Goal: Task Accomplishment & Management: Manage account settings

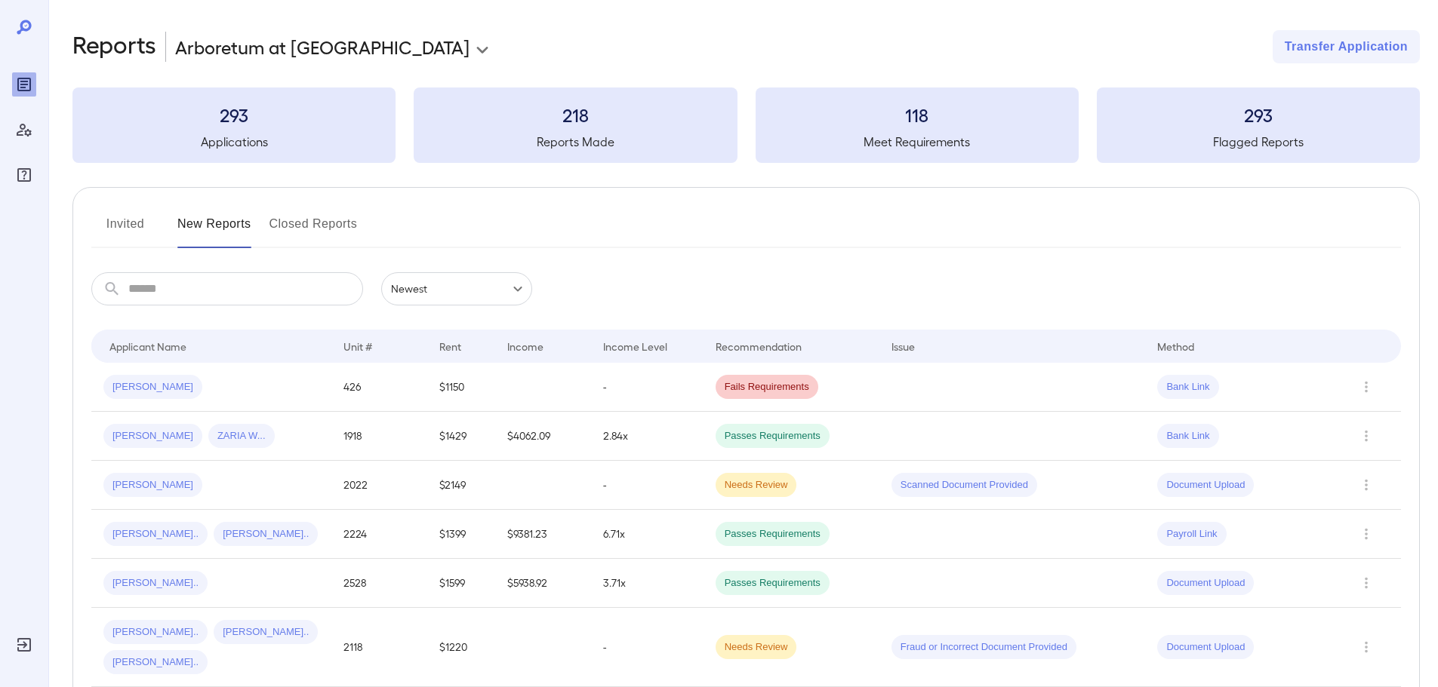
scroll to position [151, 0]
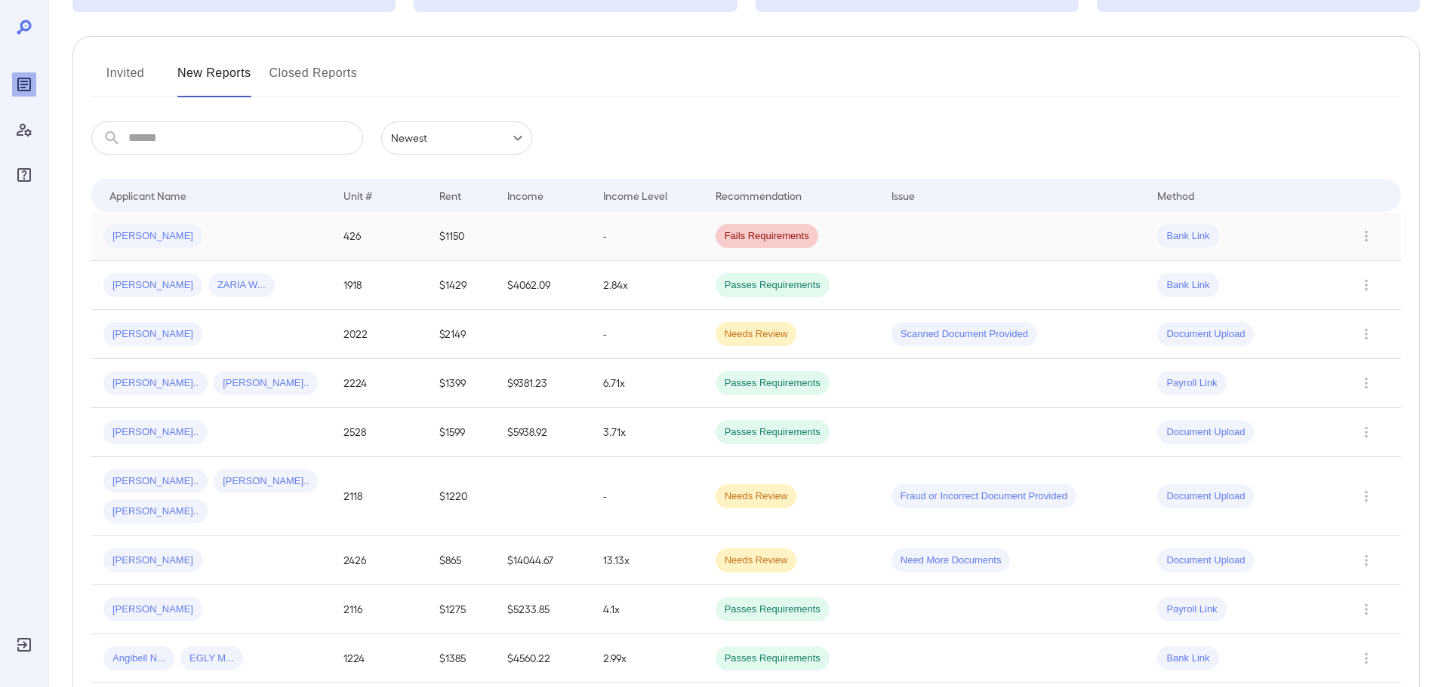
click at [644, 216] on td "-" at bounding box center [647, 236] width 112 height 49
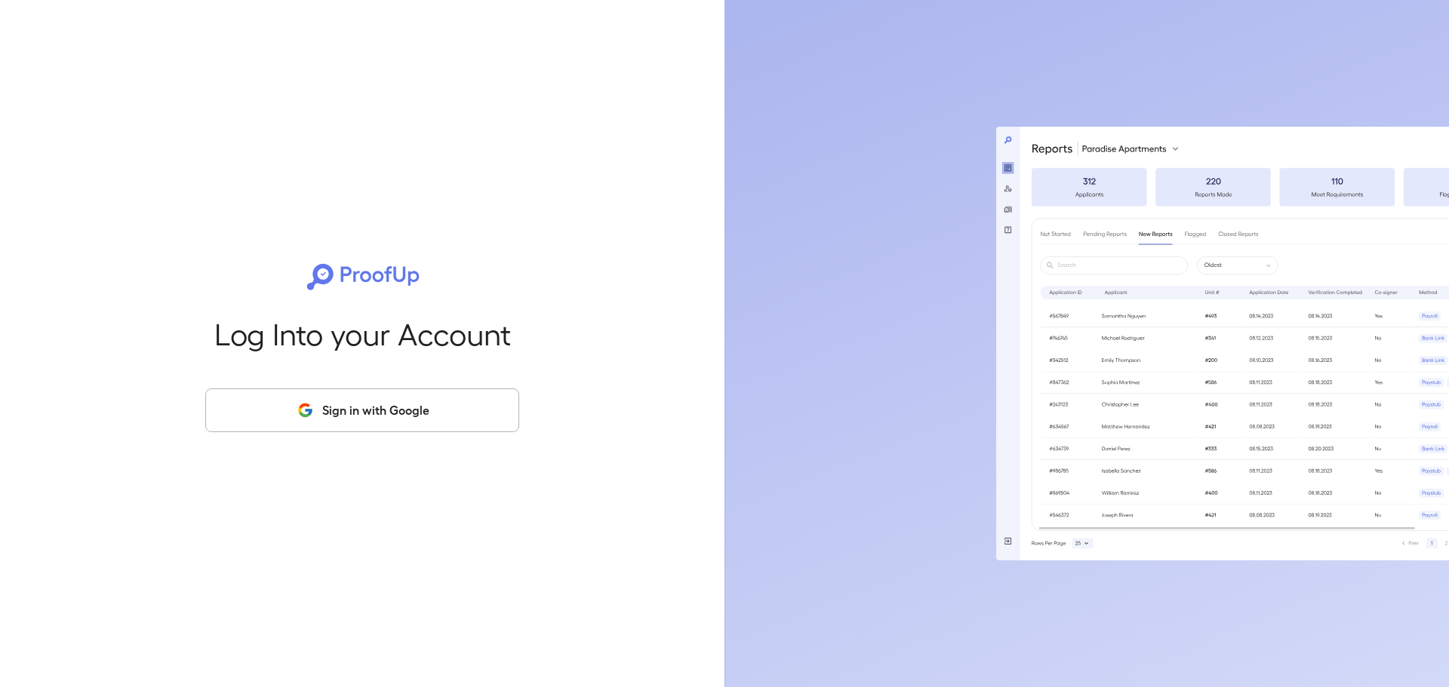
click at [325, 409] on button "Sign in with Google" at bounding box center [362, 411] width 314 height 44
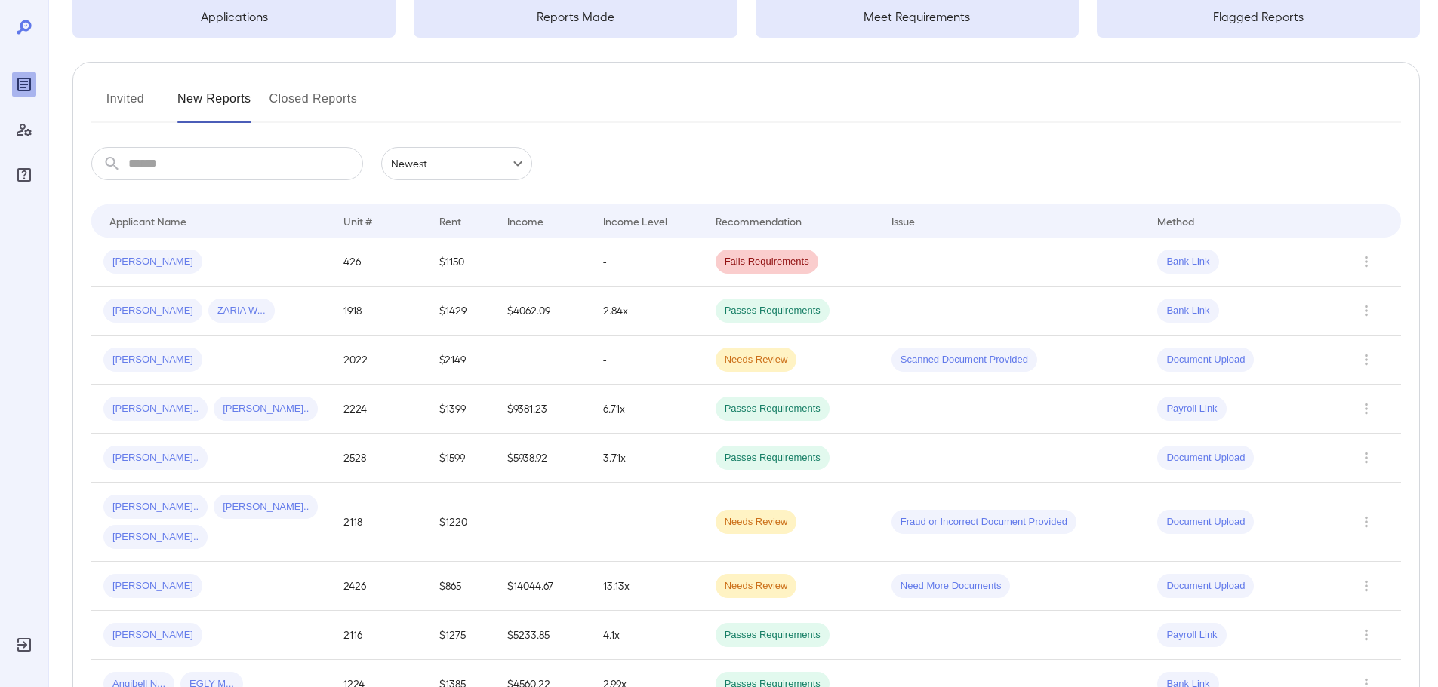
scroll to position [75, 0]
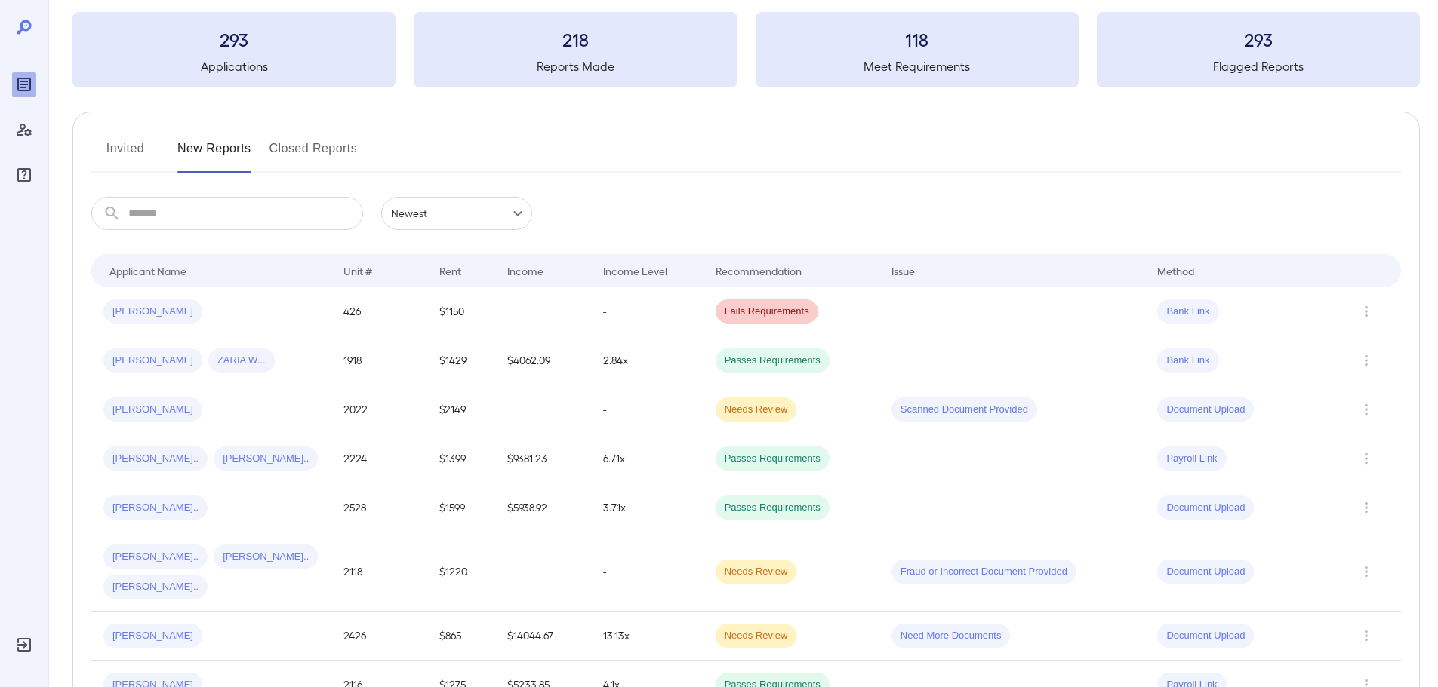
click at [136, 147] on button "Invited" at bounding box center [125, 155] width 68 height 36
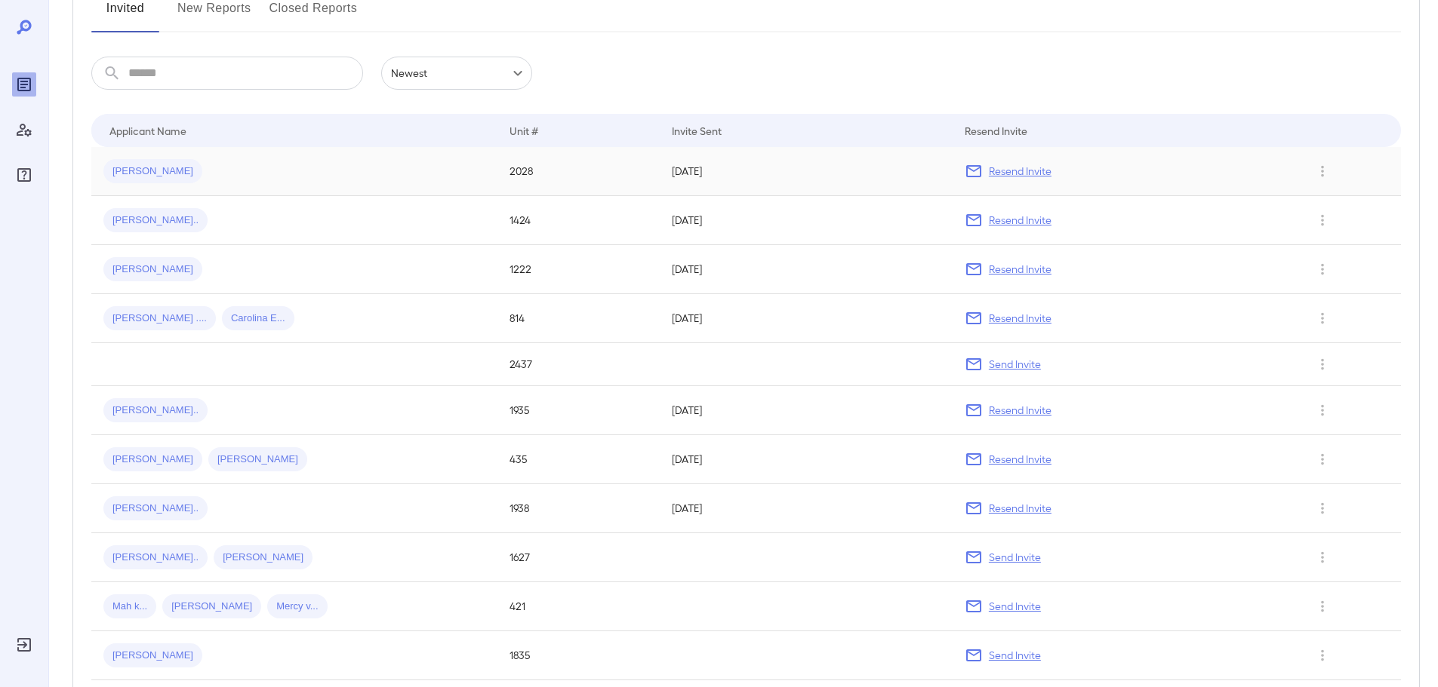
scroll to position [151, 0]
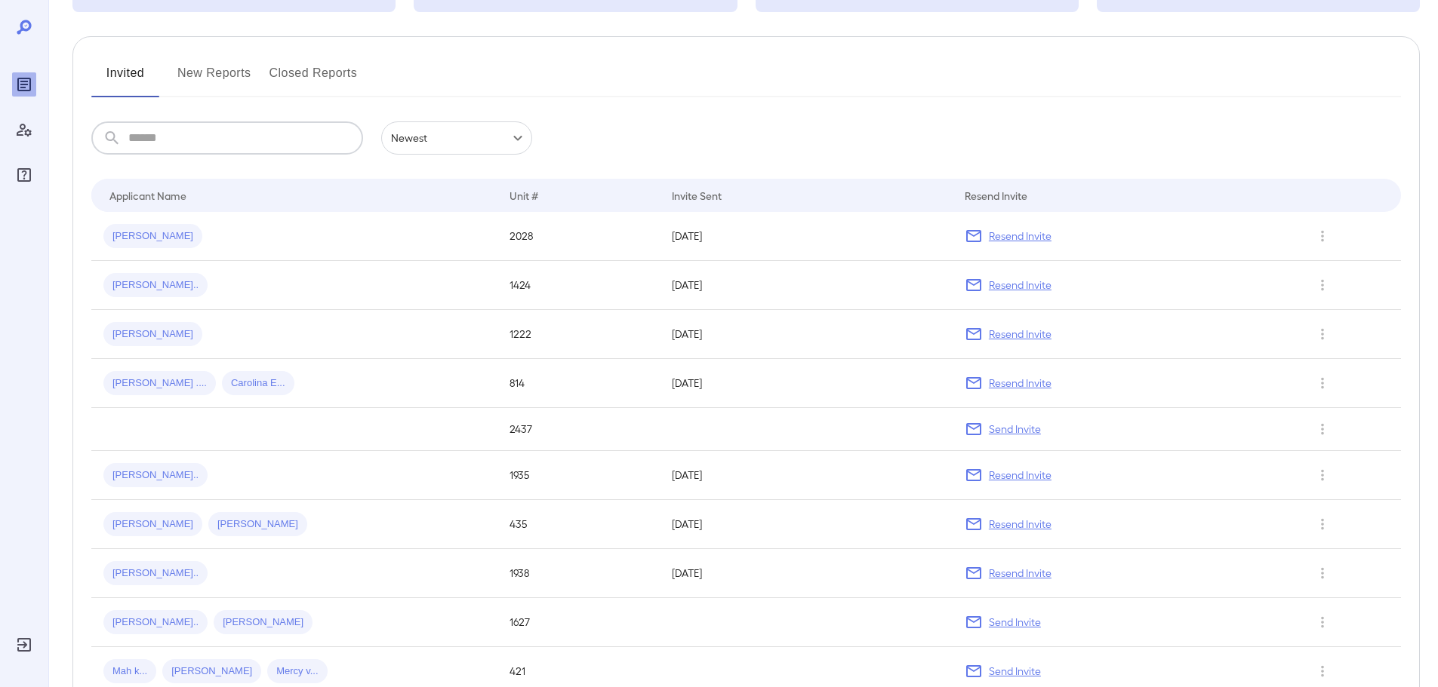
click at [300, 140] on input "text" at bounding box center [245, 137] width 235 height 33
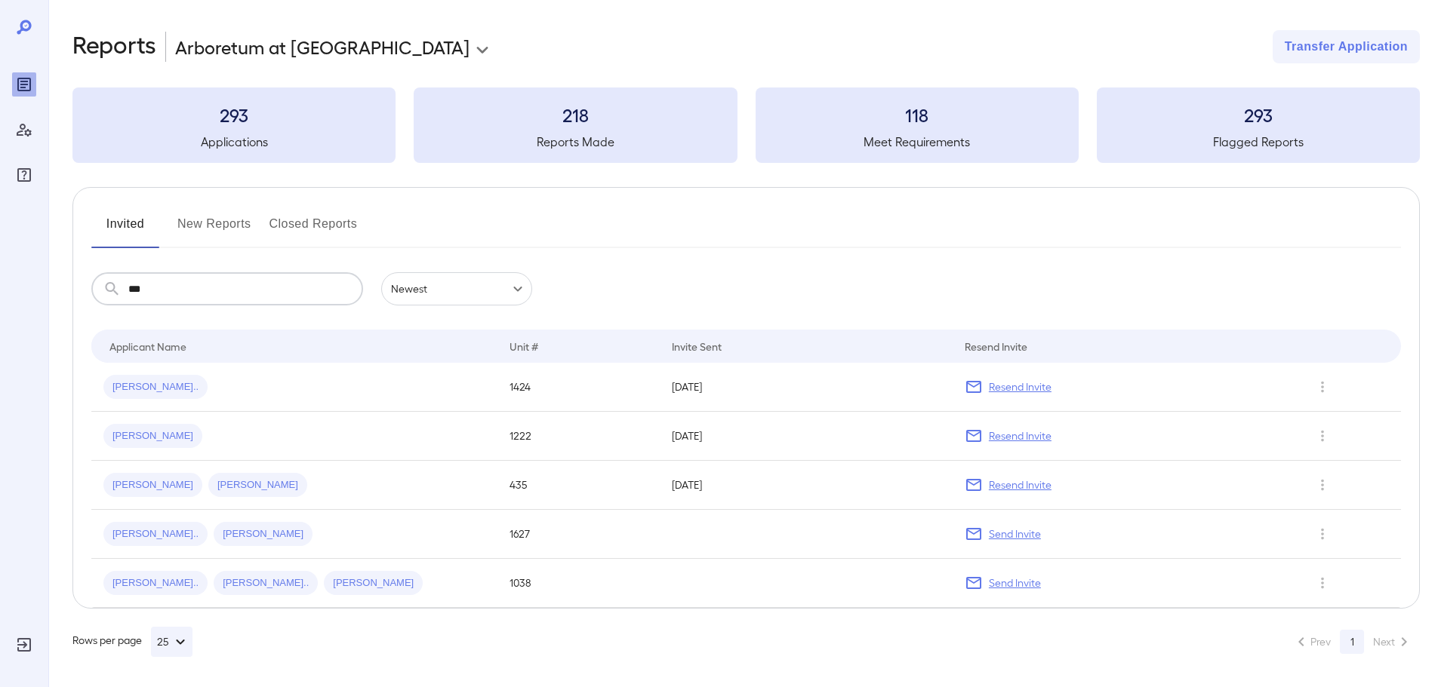
scroll to position [0, 0]
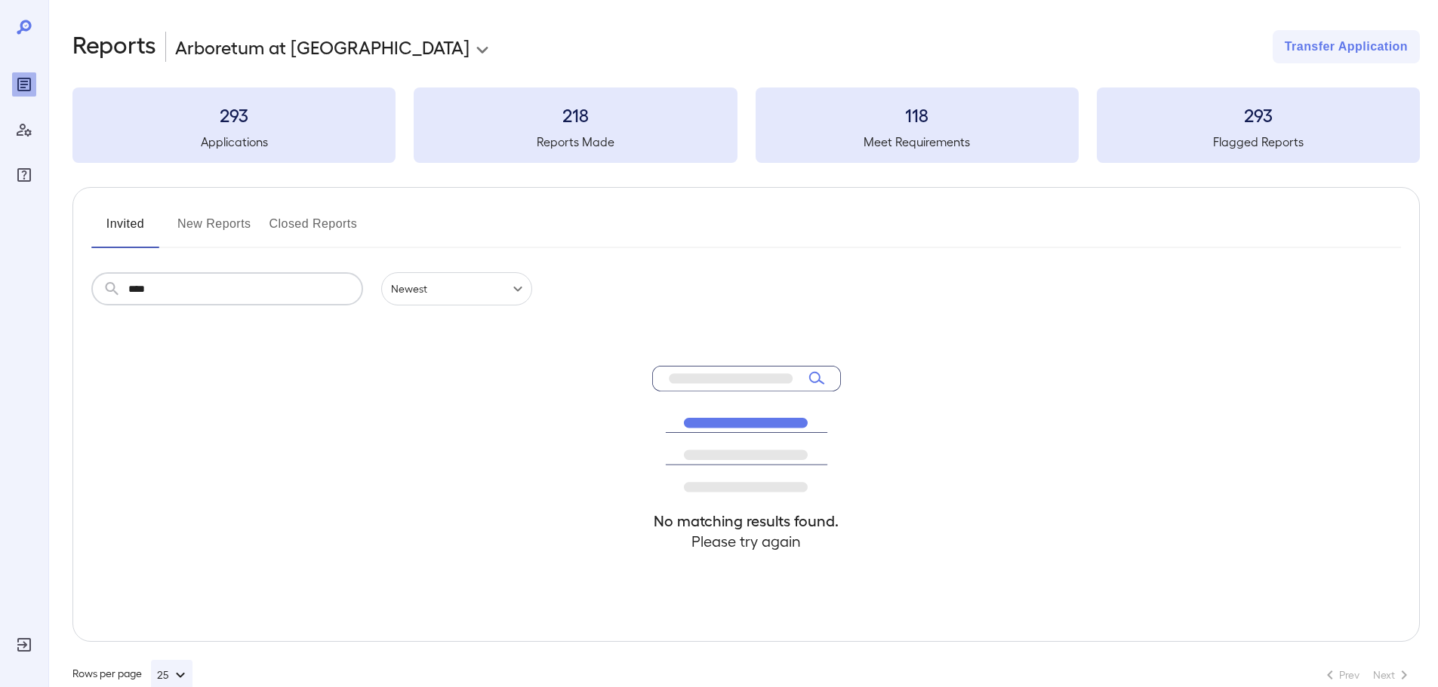
type input "****"
click at [218, 215] on button "New Reports" at bounding box center [214, 230] width 74 height 36
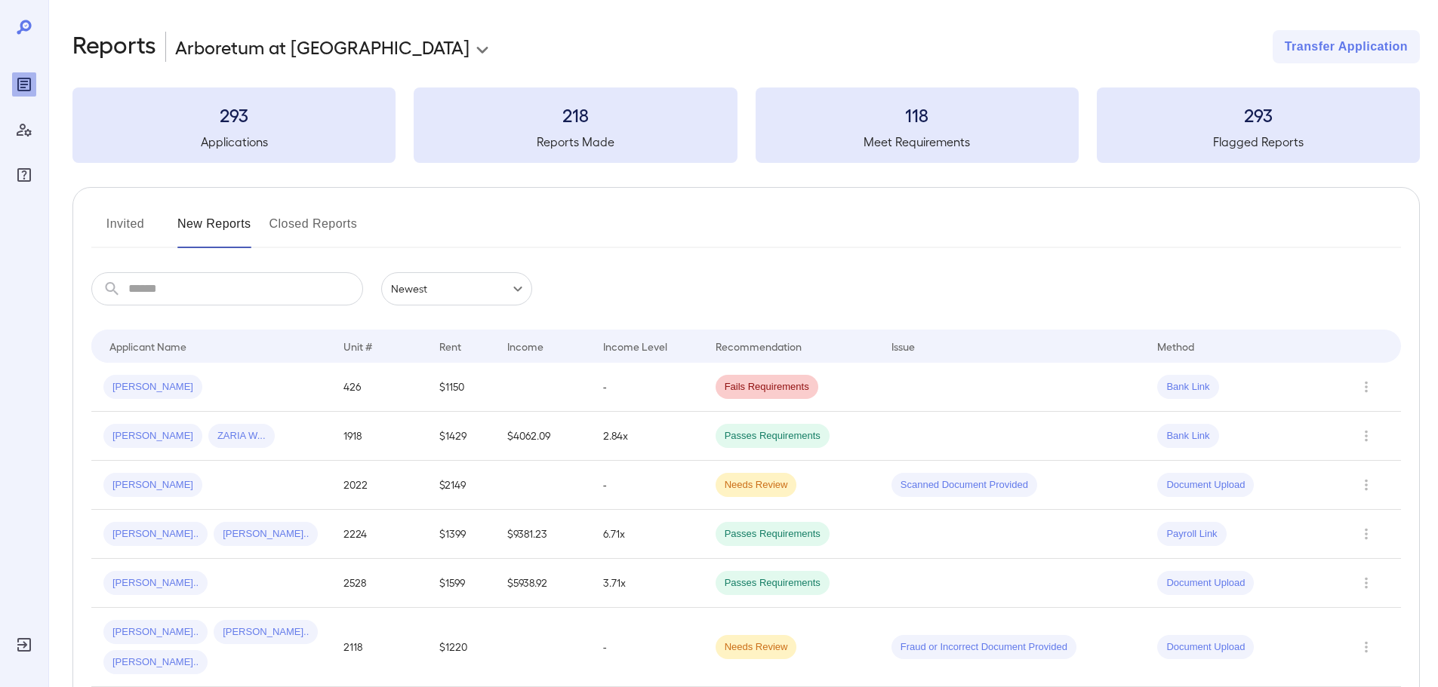
click at [211, 281] on input "text" at bounding box center [245, 288] width 235 height 33
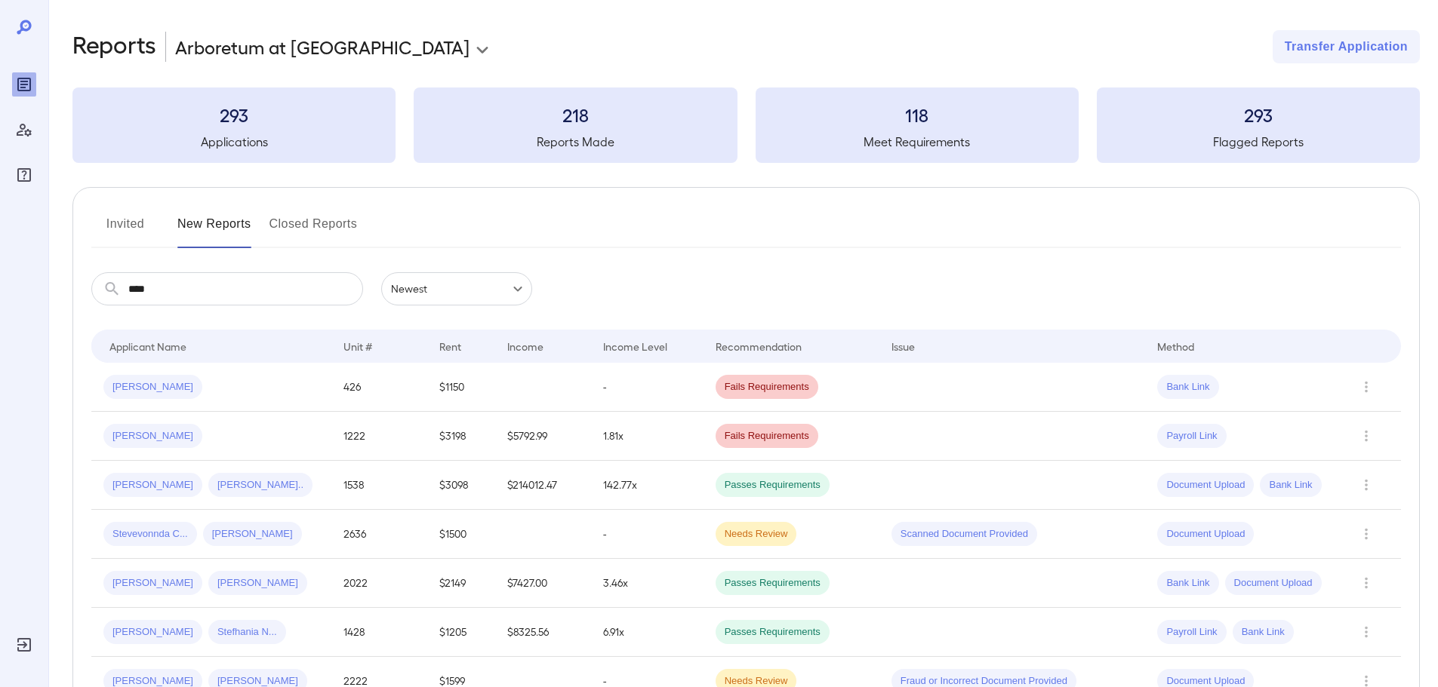
drag, startPoint x: 214, startPoint y: 208, endPoint x: 221, endPoint y: 229, distance: 21.7
click at [222, 229] on button "New Reports" at bounding box center [214, 230] width 74 height 36
click at [211, 284] on input "****" at bounding box center [245, 288] width 235 height 33
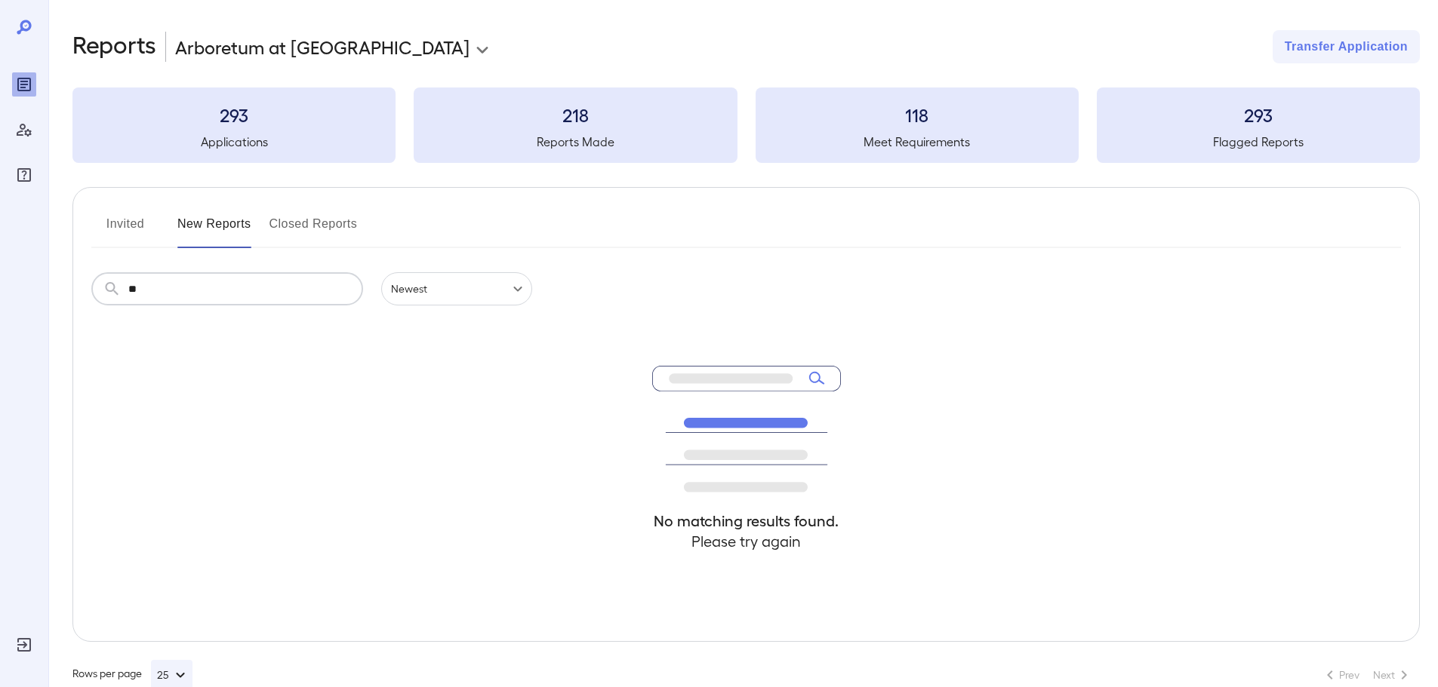
type input "*"
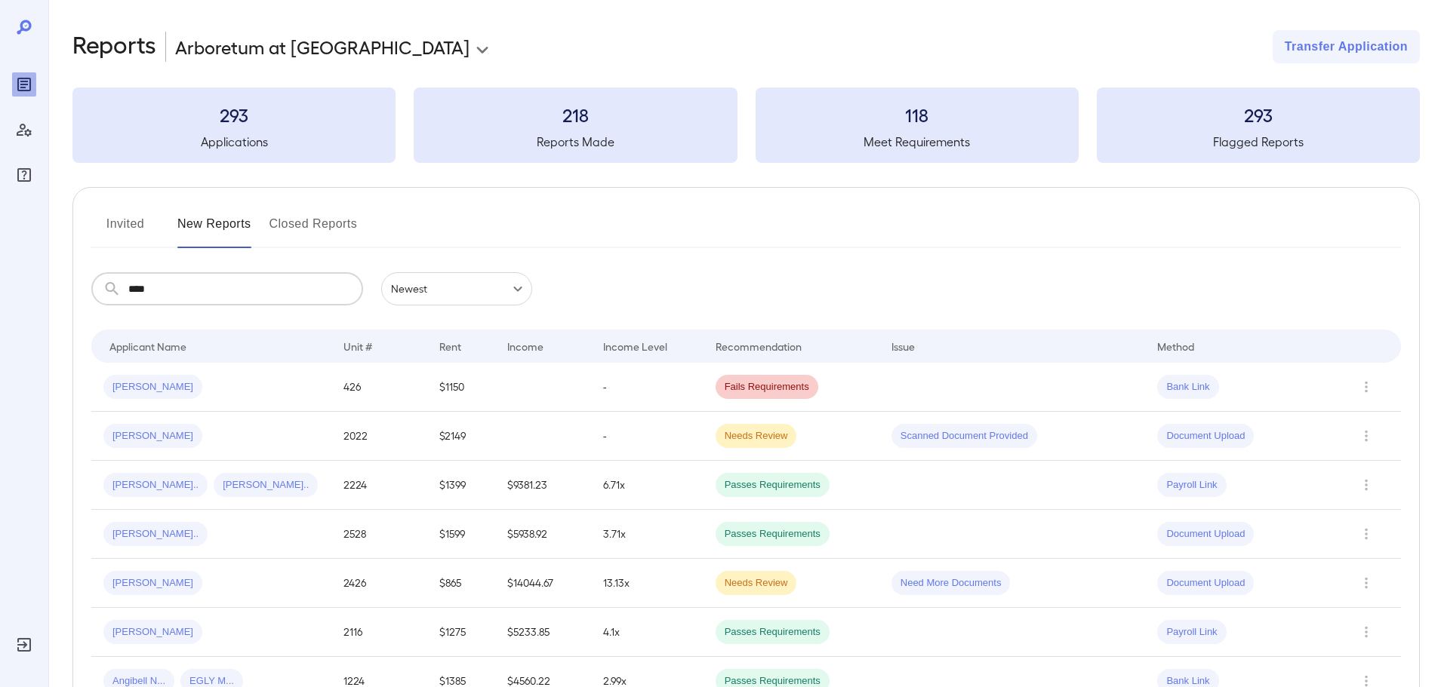
type input "****"
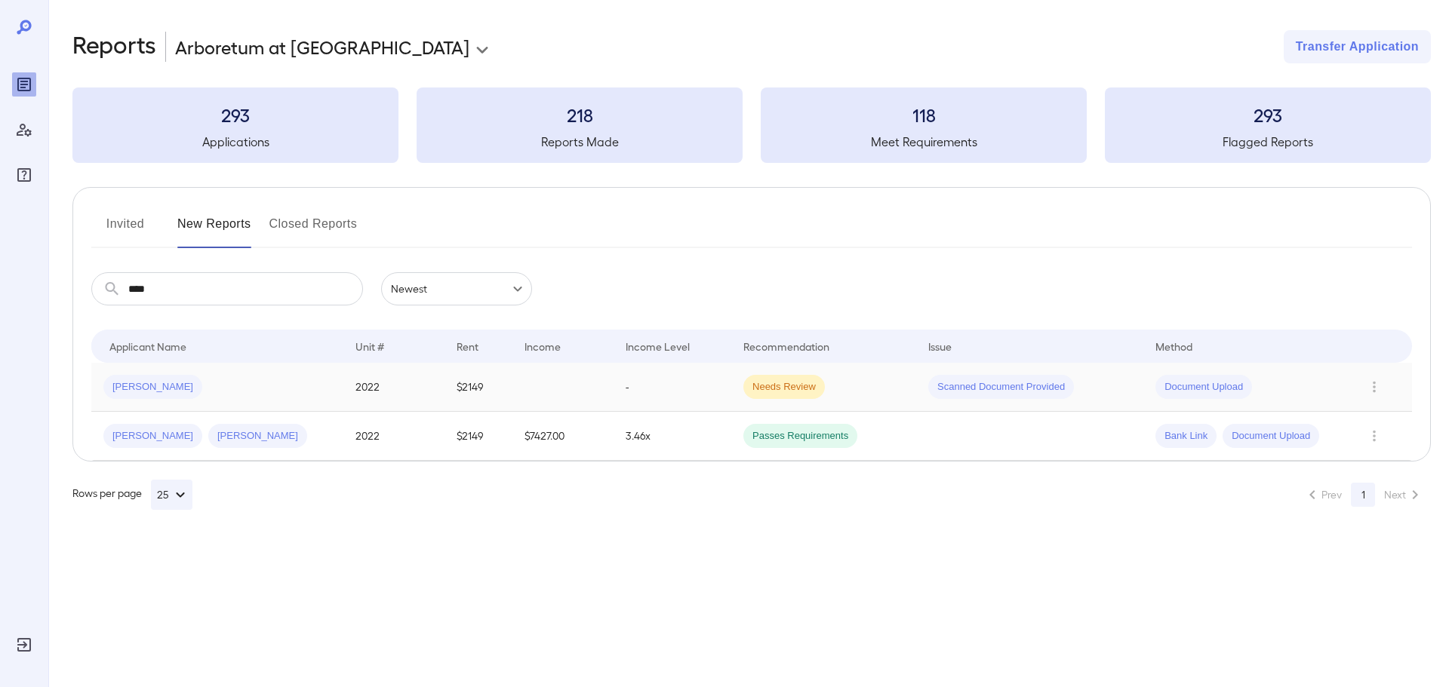
click at [700, 398] on td "-" at bounding box center [672, 387] width 118 height 49
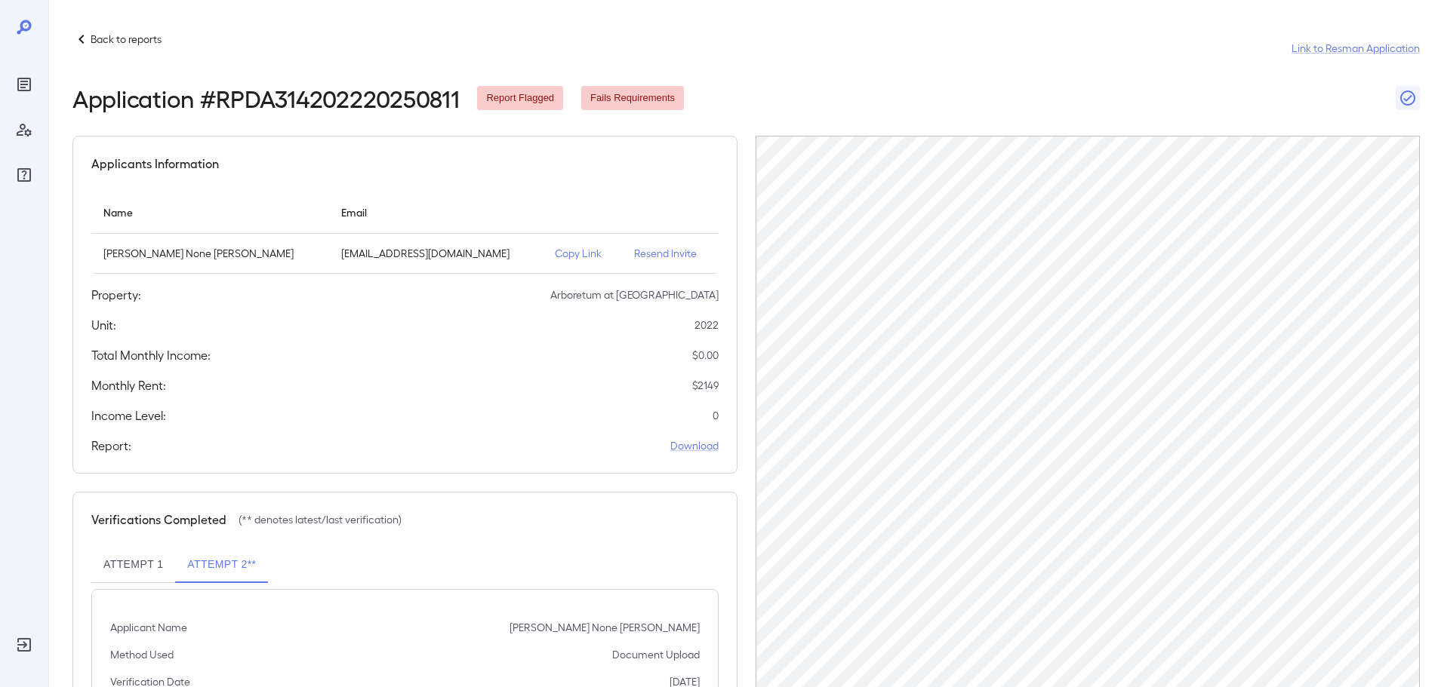
click at [122, 38] on p "Back to reports" at bounding box center [126, 39] width 71 height 15
